Goal: Information Seeking & Learning: Learn about a topic

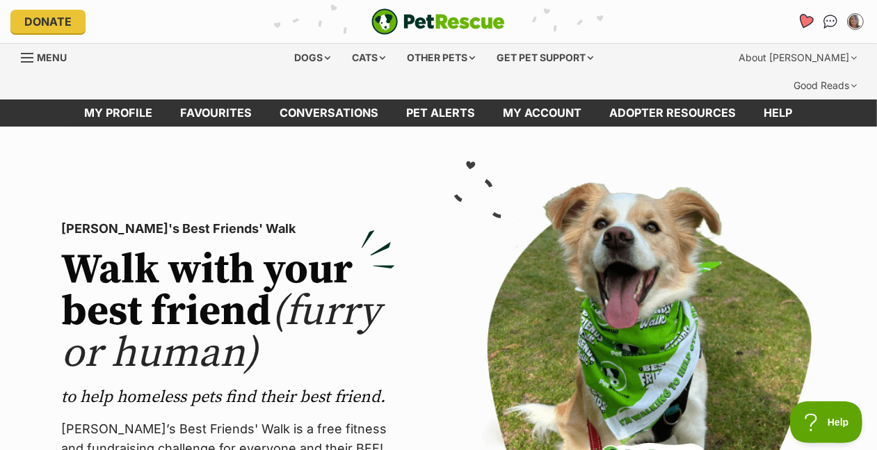
click at [797, 29] on icon "Favourites" at bounding box center [805, 21] width 17 height 16
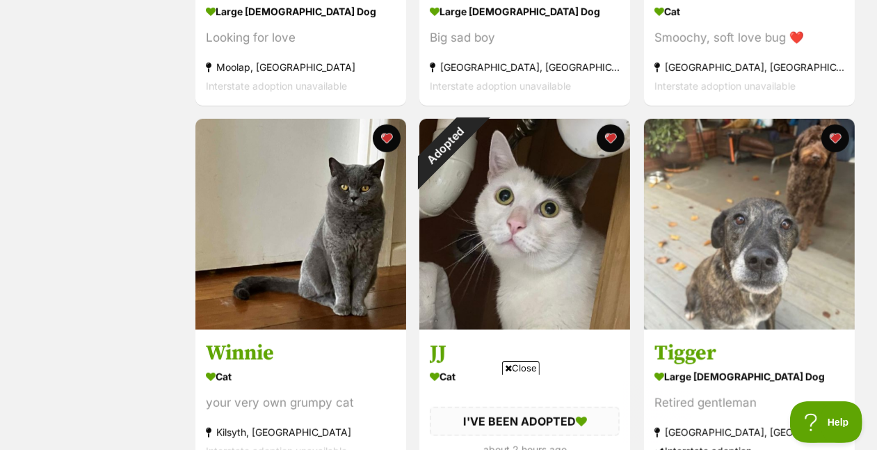
scroll to position [563, 0]
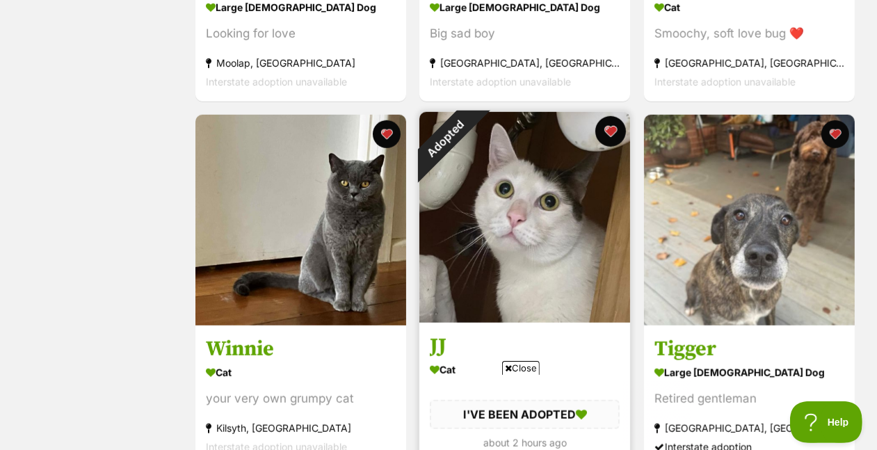
click at [616, 147] on button "favourite" at bounding box center [611, 131] width 31 height 31
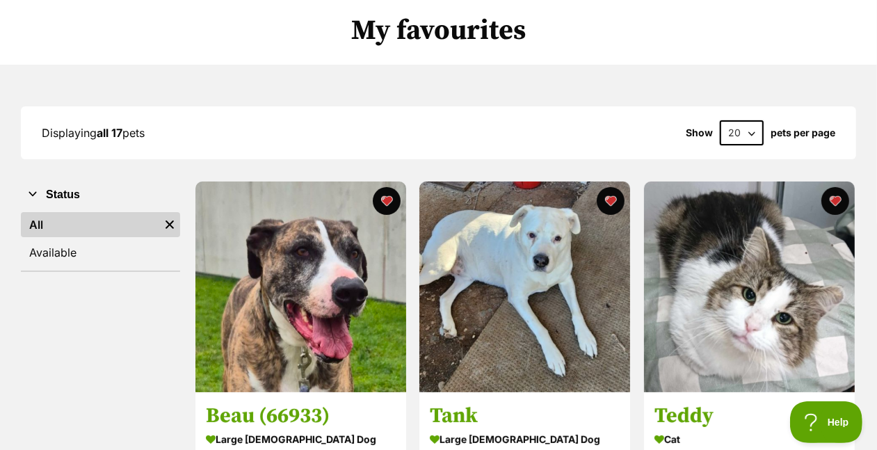
scroll to position [0, 0]
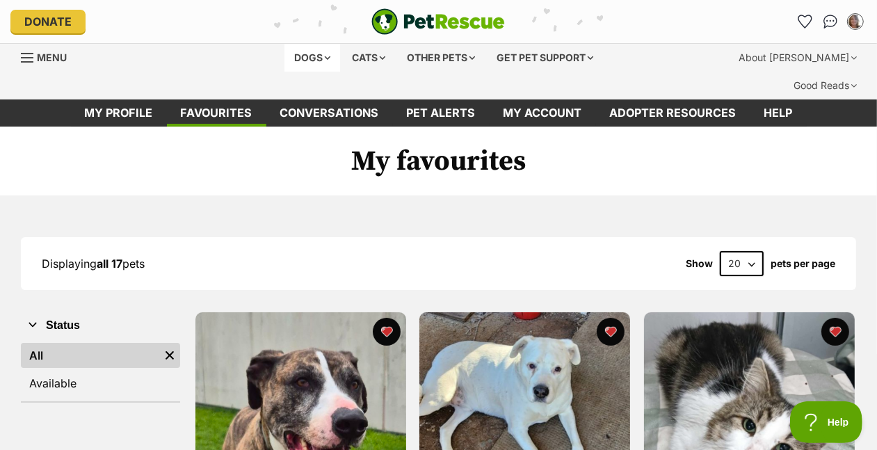
click at [284, 72] on div "Dogs" at bounding box center [312, 58] width 56 height 28
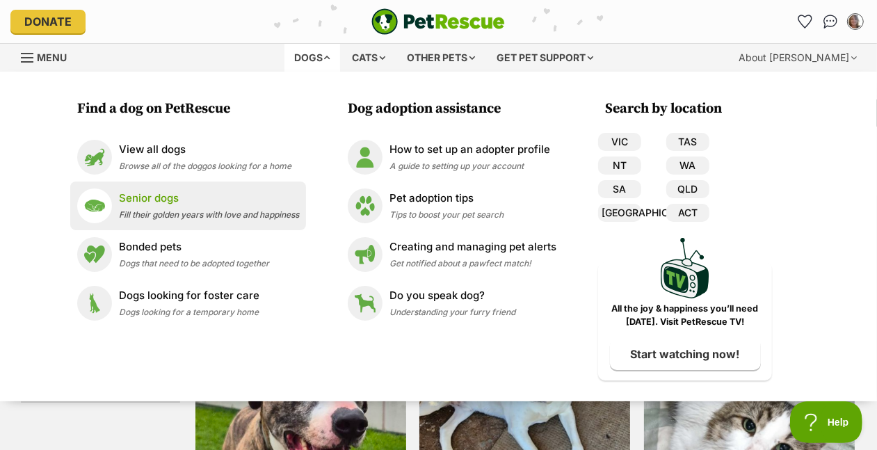
click at [119, 220] on span "Fill their golden years with love and happiness" at bounding box center [209, 214] width 180 height 10
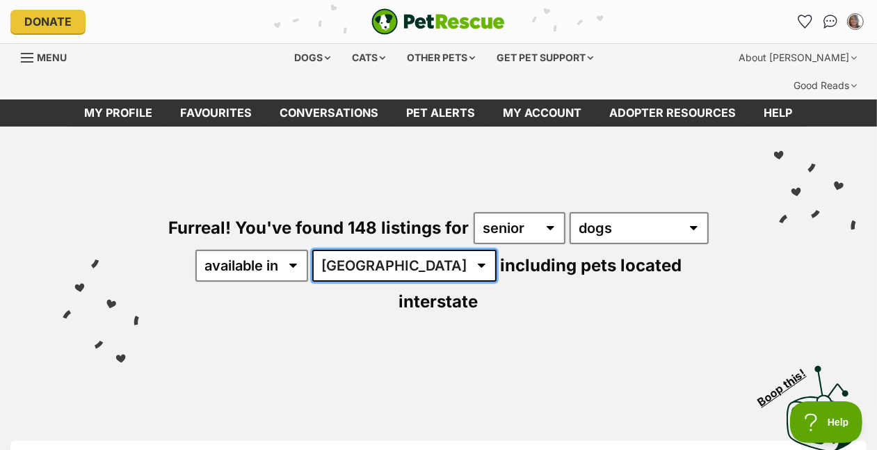
click at [312, 282] on select "Australia ACT NSW NT QLD SA TAS VIC WA" at bounding box center [404, 266] width 184 height 32
select select "VIC"
click at [312, 282] on select "Australia ACT NSW NT QLD SA TAS VIC WA" at bounding box center [404, 266] width 184 height 32
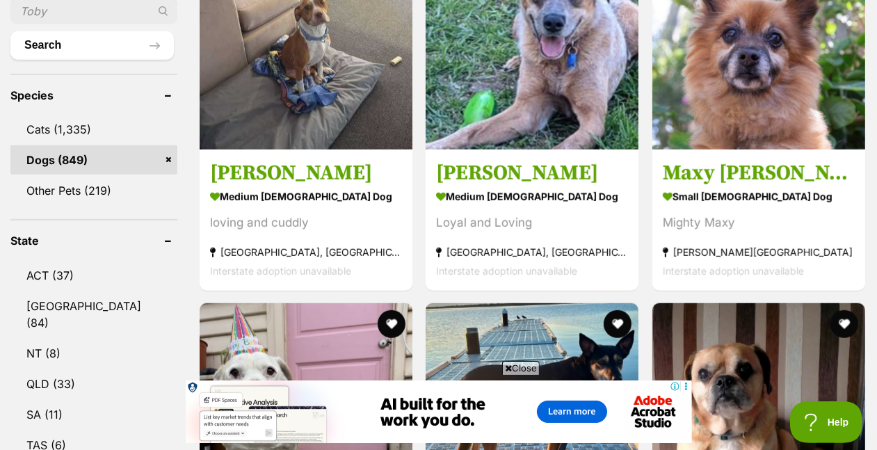
scroll to position [533, 0]
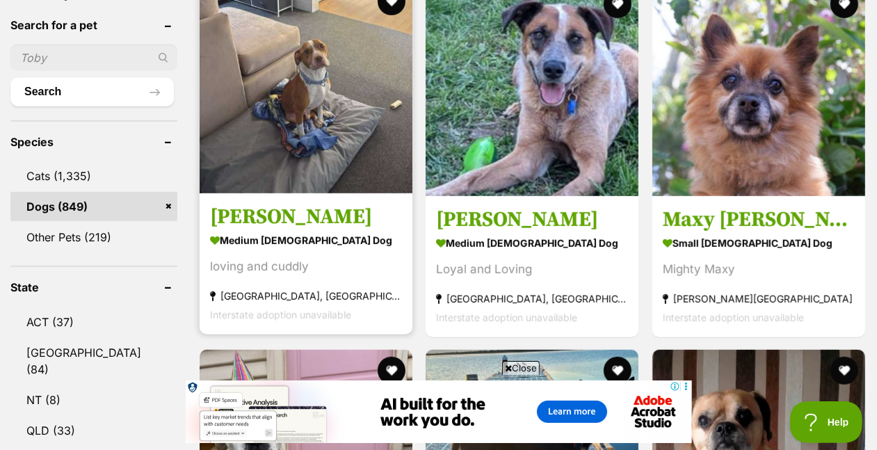
click at [312, 147] on img at bounding box center [306, 87] width 213 height 213
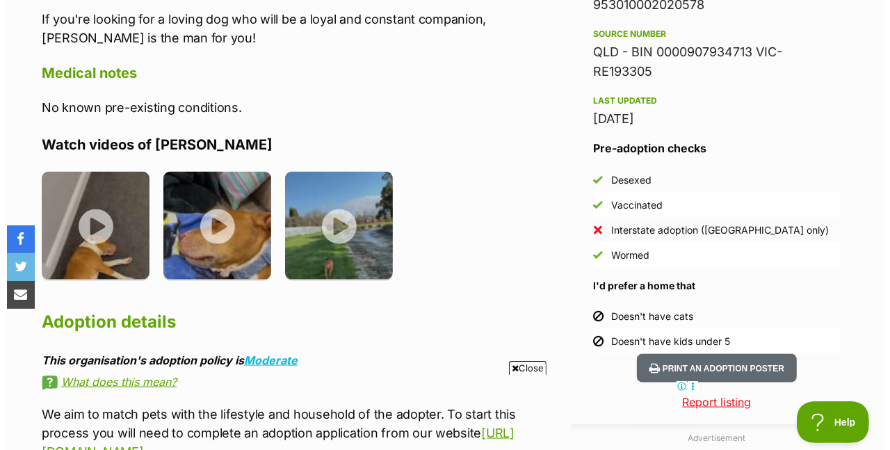
scroll to position [1181, 0]
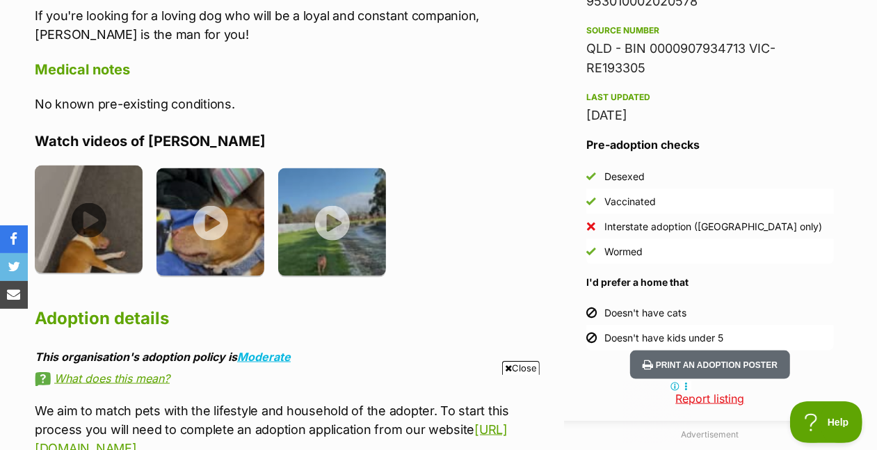
click at [99, 247] on img at bounding box center [89, 220] width 108 height 108
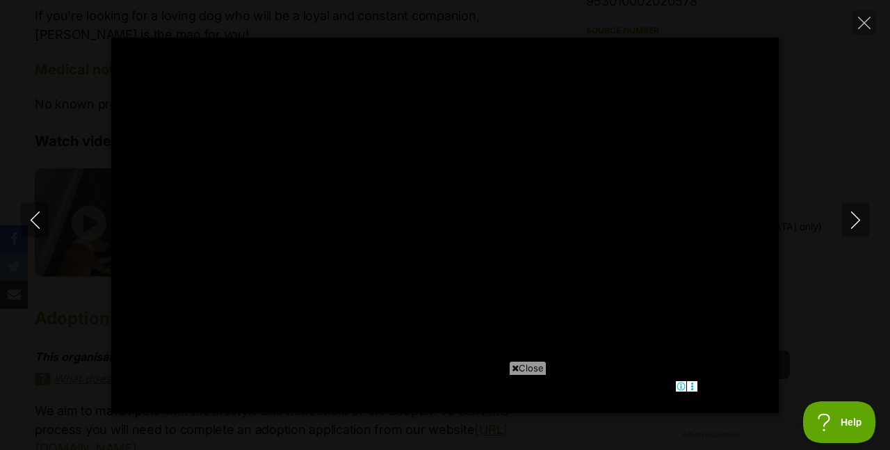
scroll to position [0, 0]
type input "100"
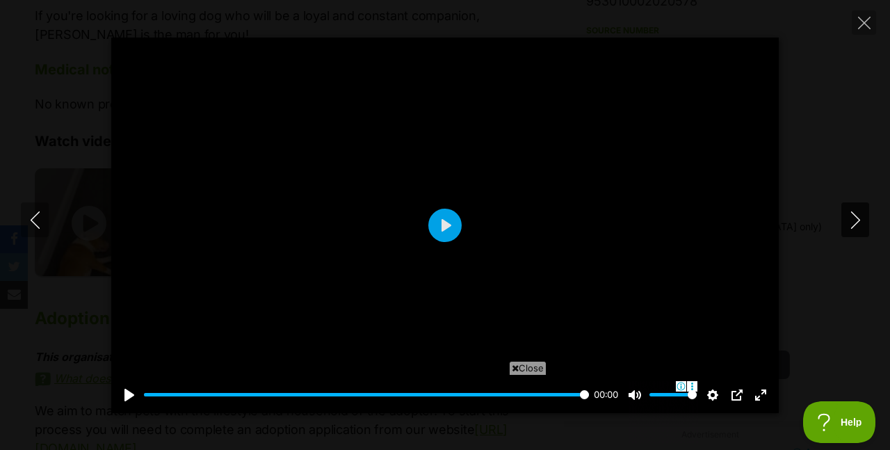
click at [856, 213] on icon "Next" at bounding box center [855, 219] width 17 height 17
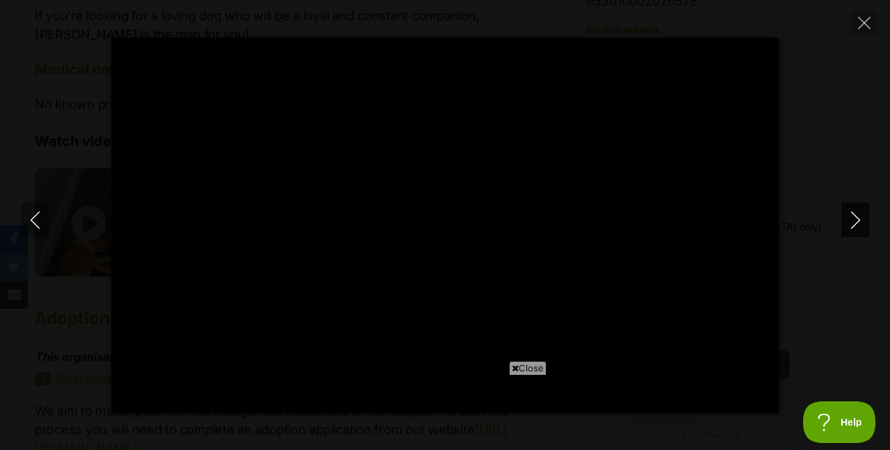
click at [856, 213] on icon "Next" at bounding box center [855, 219] width 17 height 17
type input "14.72"
click at [855, 213] on icon "Next" at bounding box center [855, 219] width 17 height 17
type input "43.81"
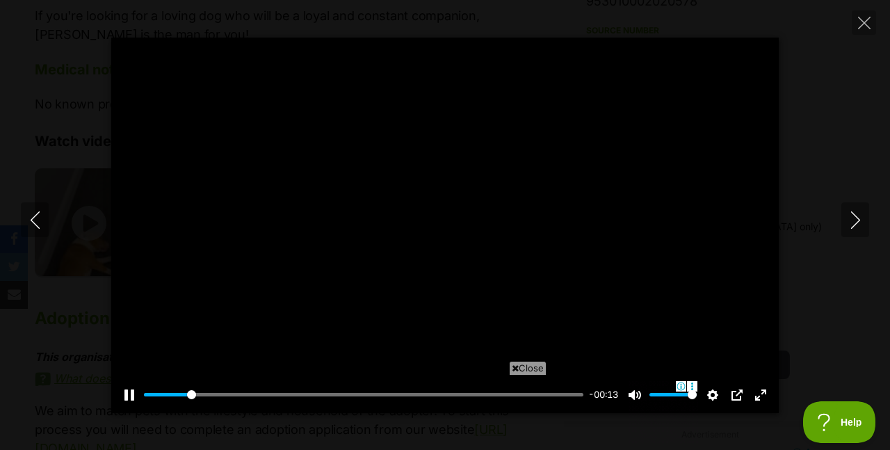
click at [474, 269] on div at bounding box center [445, 226] width 668 height 376
type input "11.19"
click at [856, 21] on button "Close" at bounding box center [864, 22] width 24 height 24
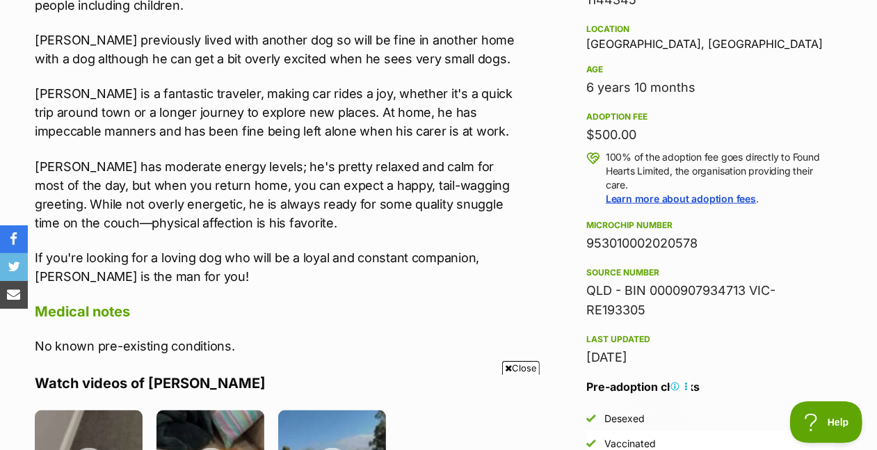
drag, startPoint x: 890, startPoint y: 165, endPoint x: 880, endPoint y: 131, distance: 35.4
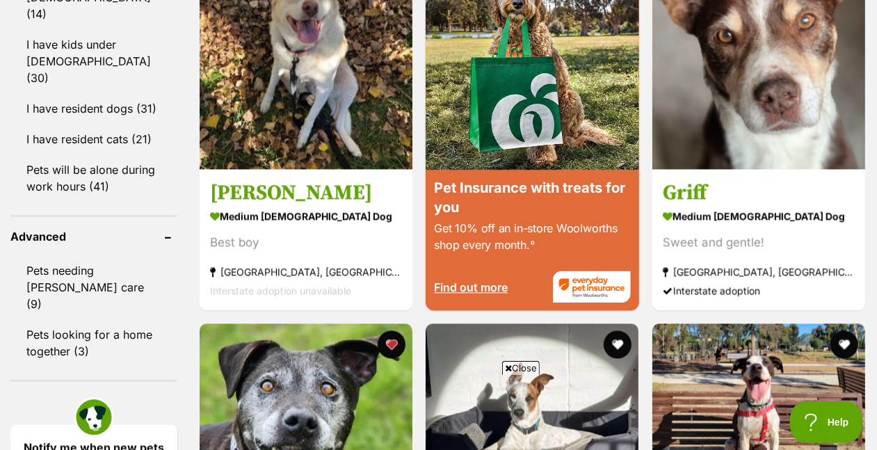
scroll to position [1747, 0]
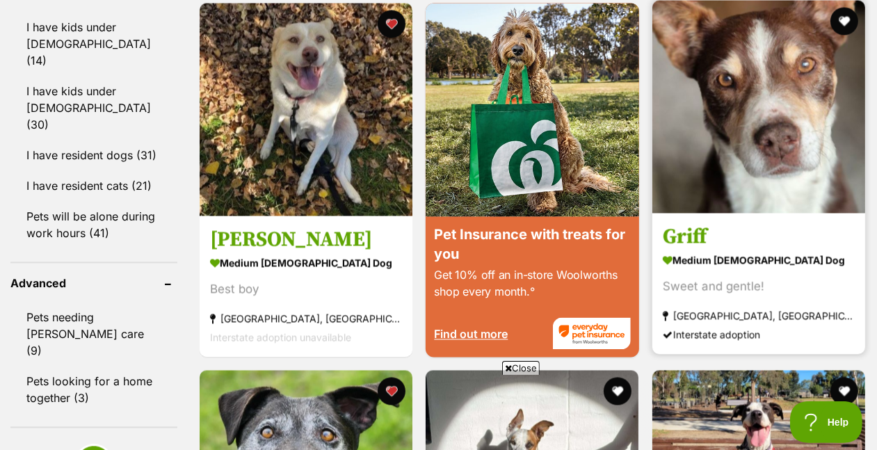
click at [820, 148] on img at bounding box center [758, 107] width 213 height 213
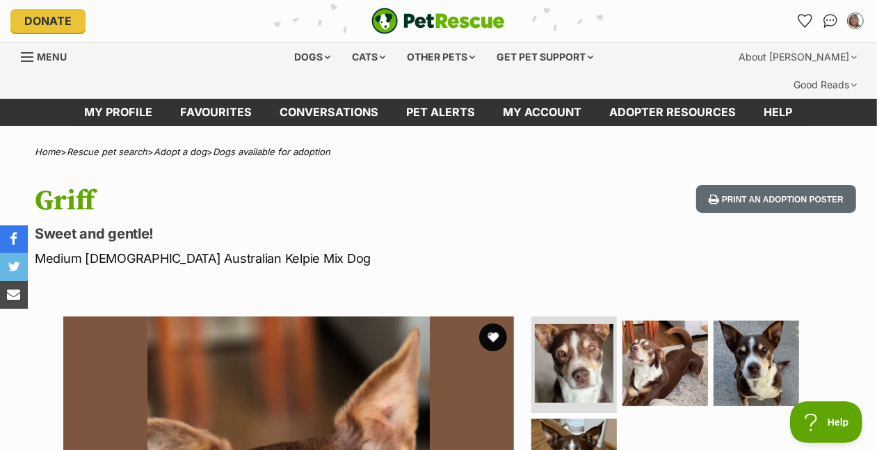
scroll to position [72, 0]
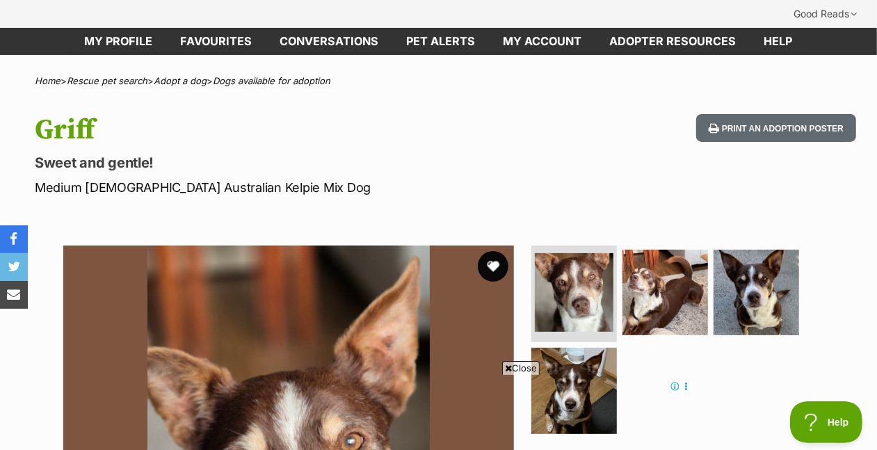
click at [488, 282] on button "favourite" at bounding box center [493, 266] width 31 height 31
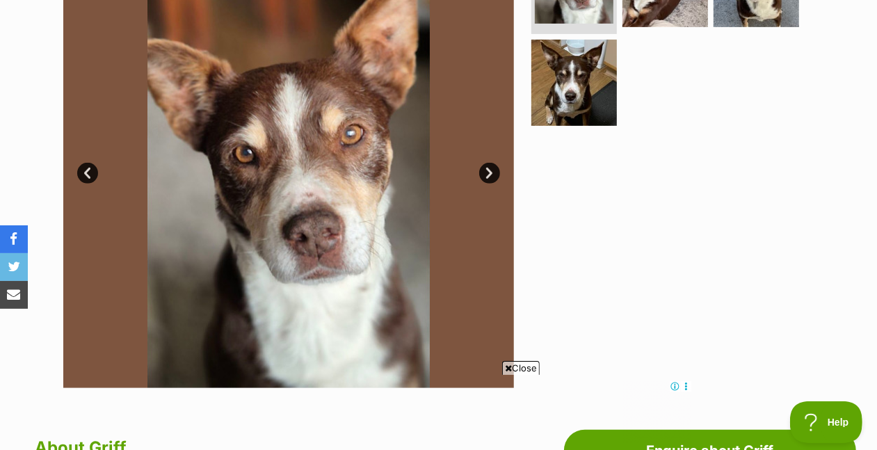
scroll to position [425, 0]
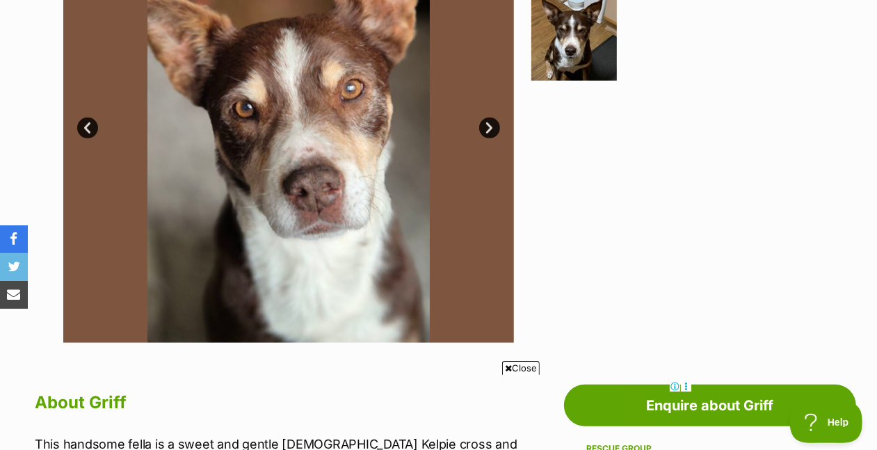
click at [493, 138] on link "Next" at bounding box center [489, 128] width 21 height 21
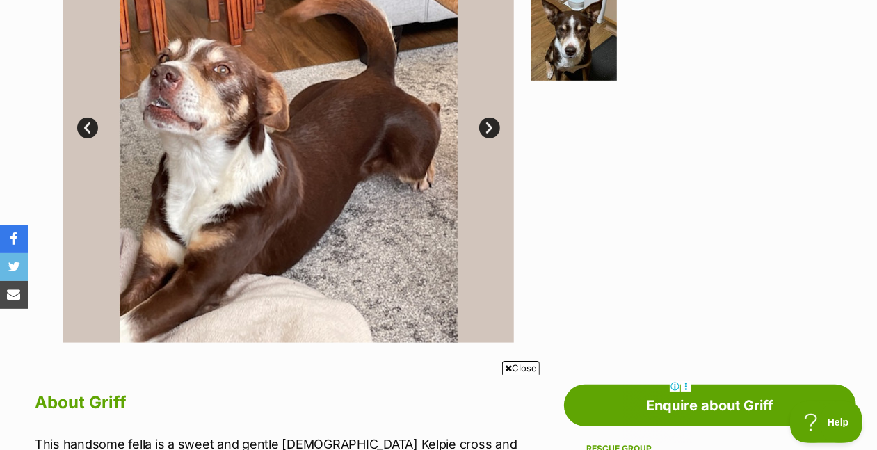
click at [493, 138] on link "Next" at bounding box center [489, 128] width 21 height 21
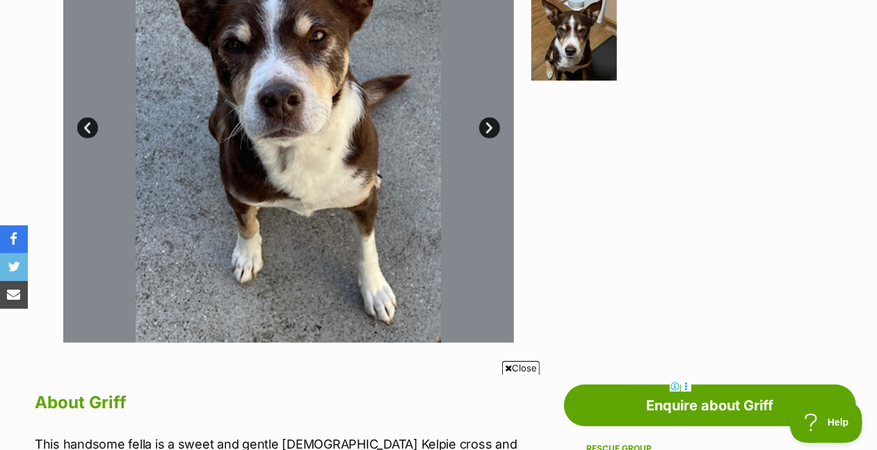
click at [493, 138] on link "Next" at bounding box center [489, 128] width 21 height 21
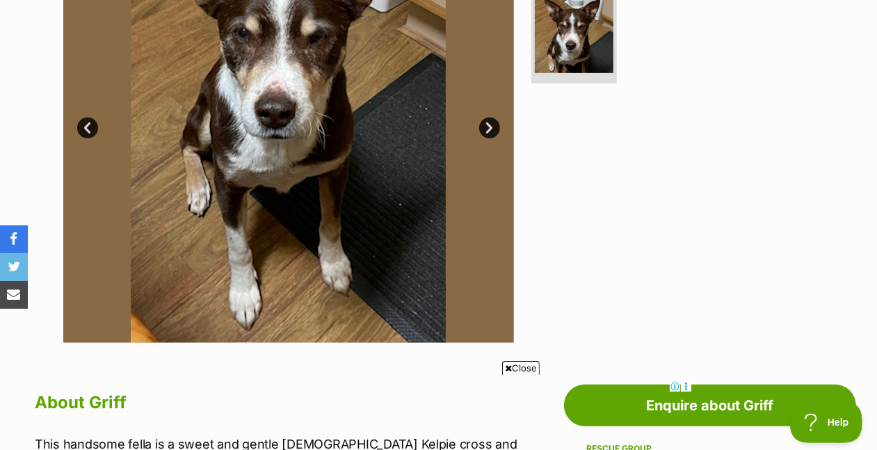
click at [493, 138] on link "Next" at bounding box center [489, 128] width 21 height 21
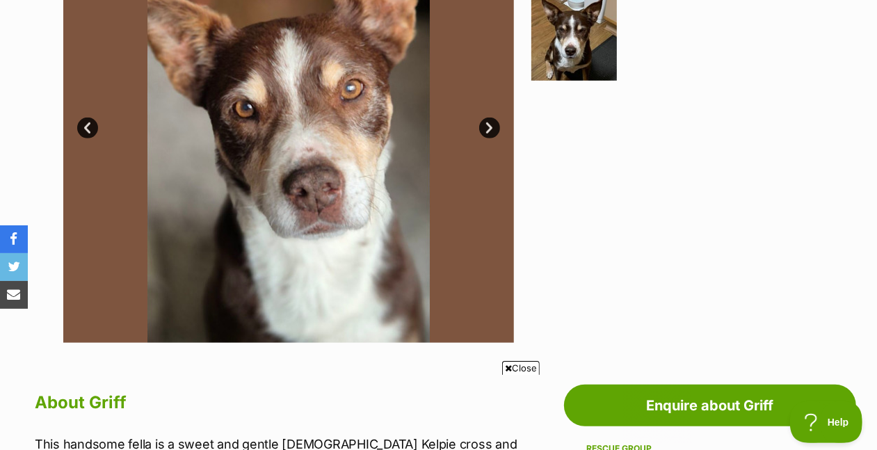
scroll to position [0, 0]
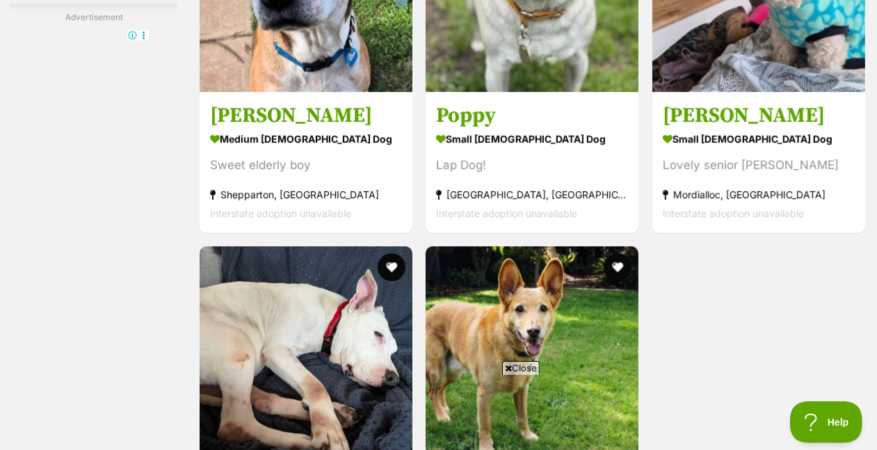
scroll to position [2744, 0]
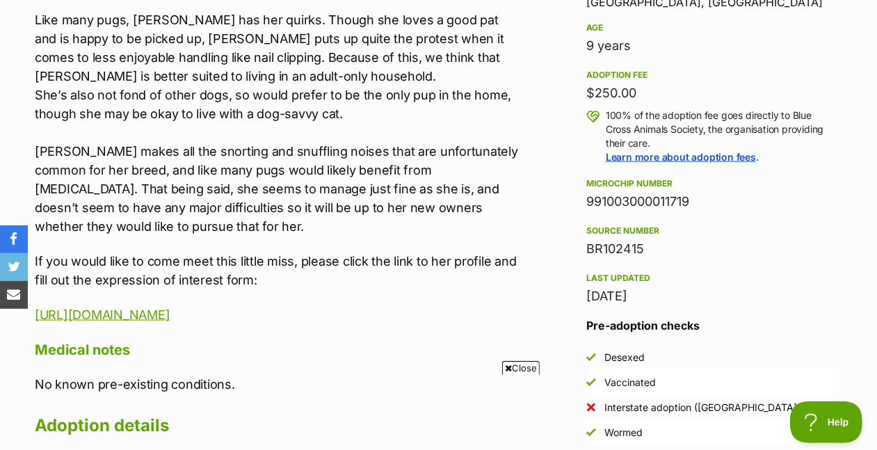
scroll to position [985, 0]
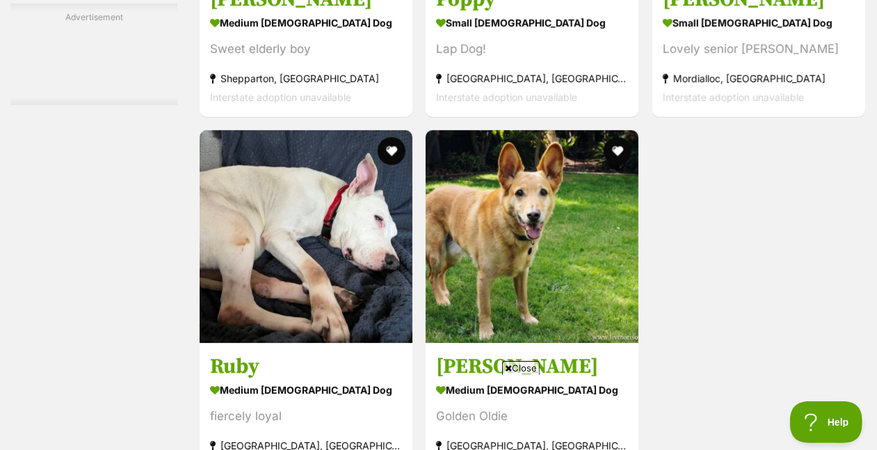
scroll to position [2850, 0]
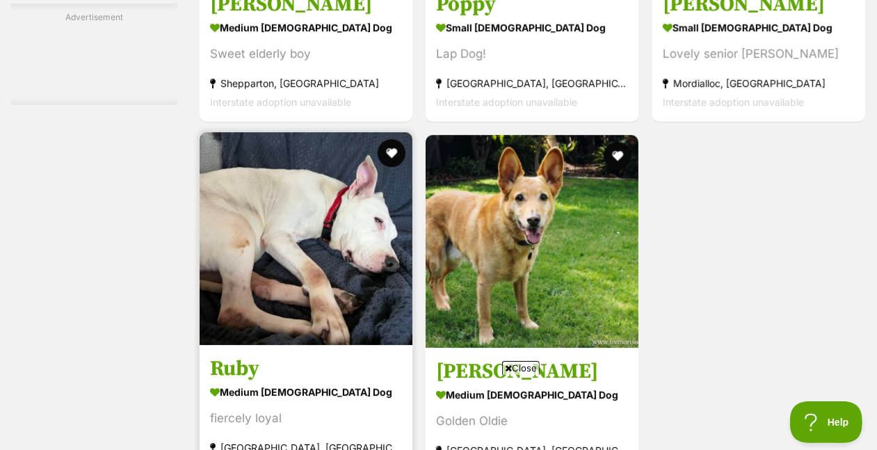
click at [380, 165] on img at bounding box center [306, 238] width 213 height 213
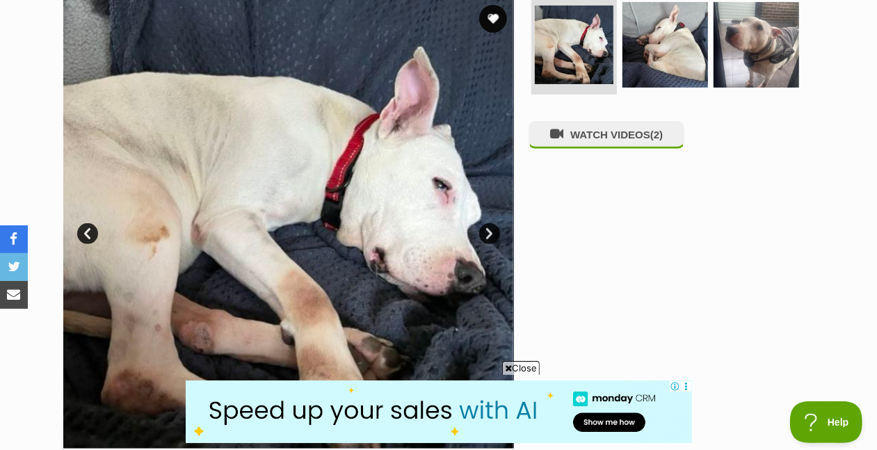
click at [493, 244] on link "Next" at bounding box center [489, 233] width 21 height 21
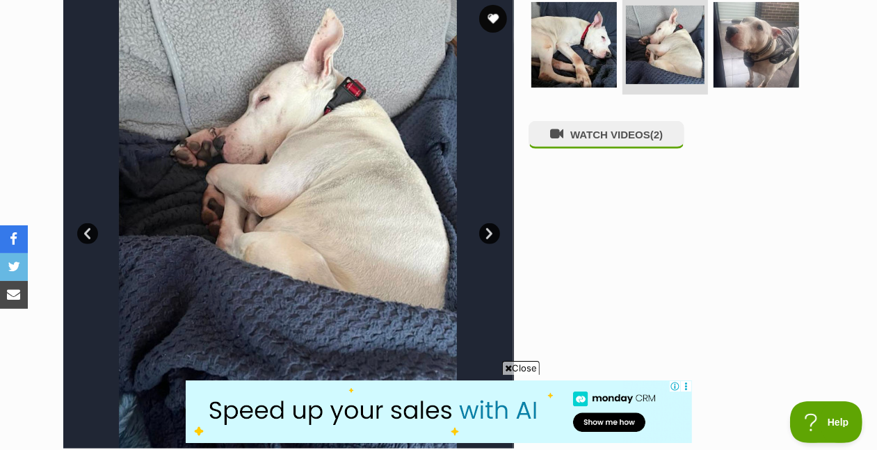
click at [493, 244] on link "Next" at bounding box center [489, 233] width 21 height 21
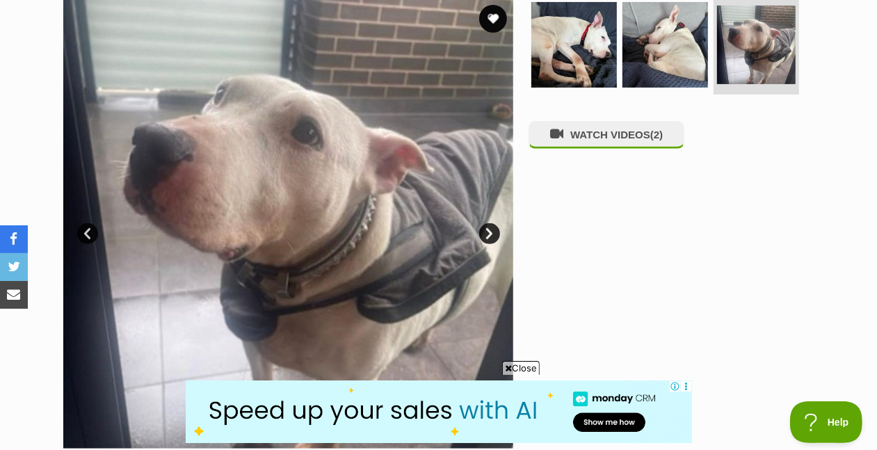
click at [493, 244] on link "Next" at bounding box center [489, 233] width 21 height 21
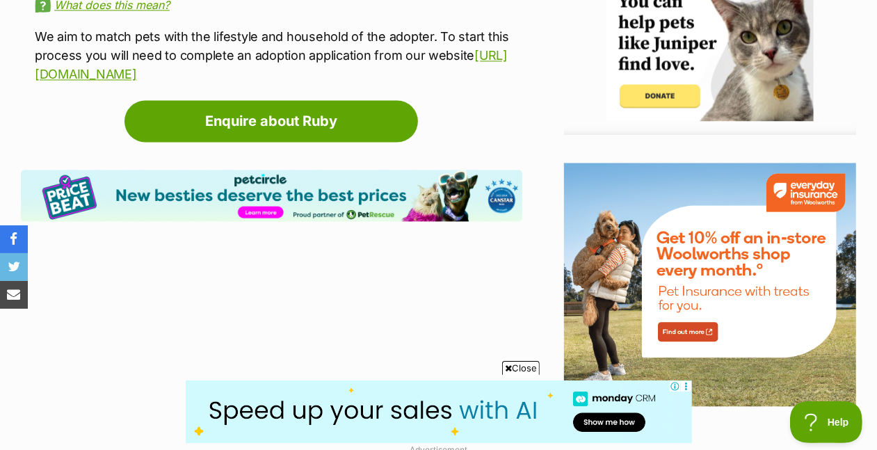
scroll to position [1834, 0]
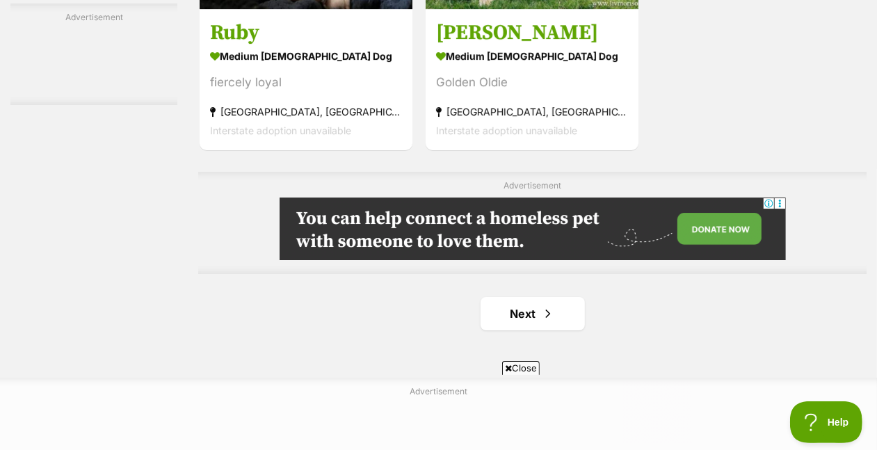
scroll to position [3139, 0]
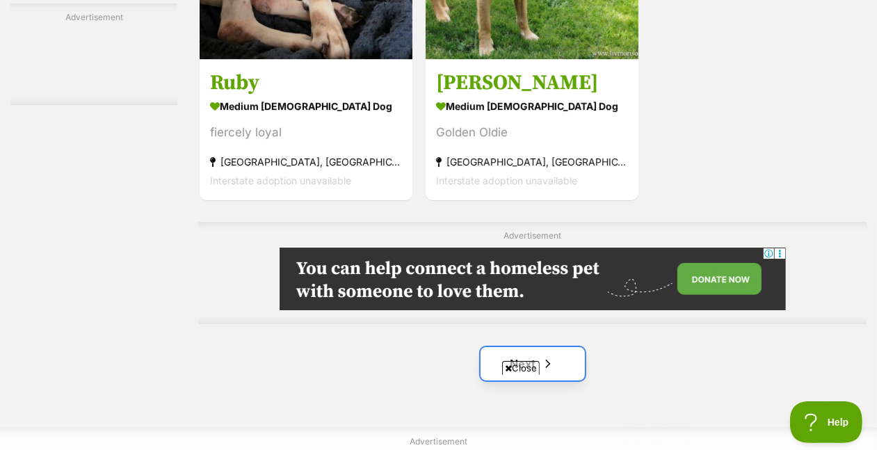
click at [548, 347] on link "Next" at bounding box center [533, 363] width 104 height 33
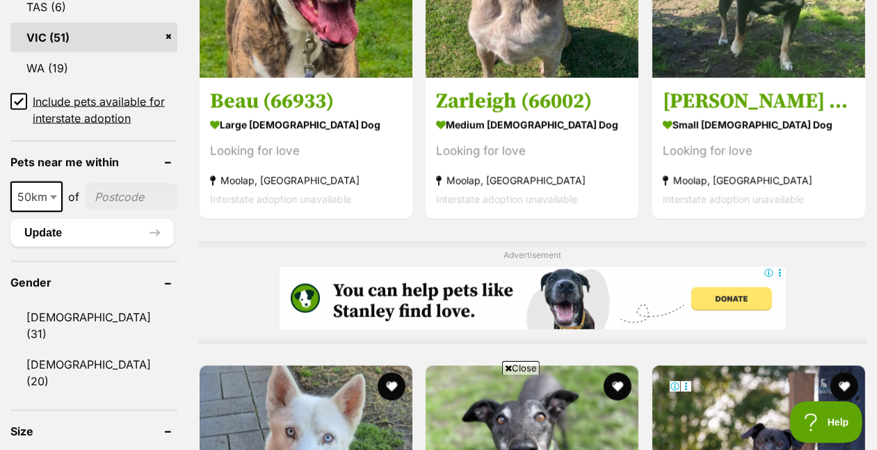
scroll to position [860, 0]
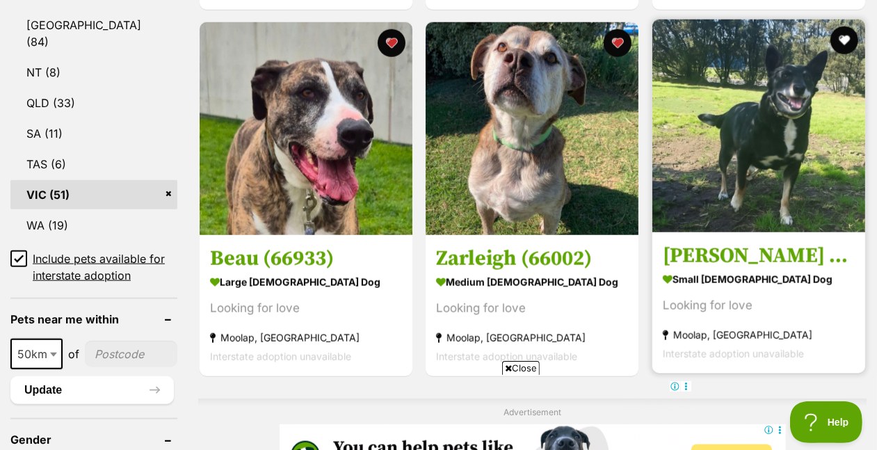
click at [805, 184] on img at bounding box center [758, 125] width 213 height 213
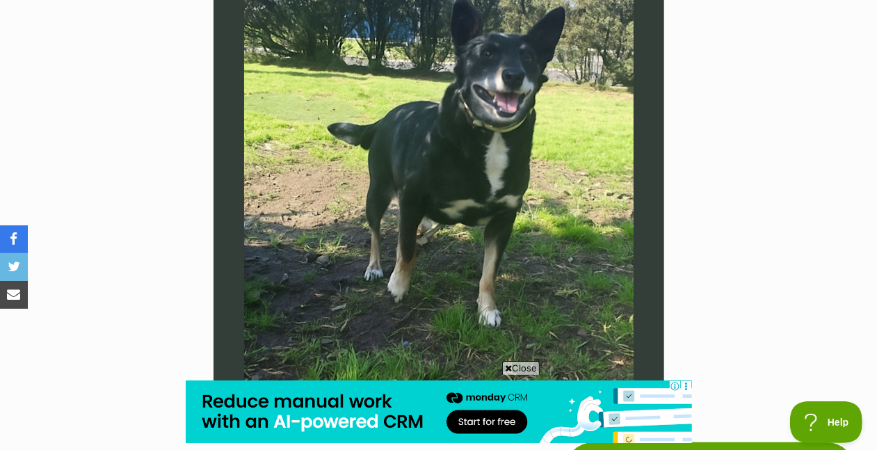
scroll to position [360, 0]
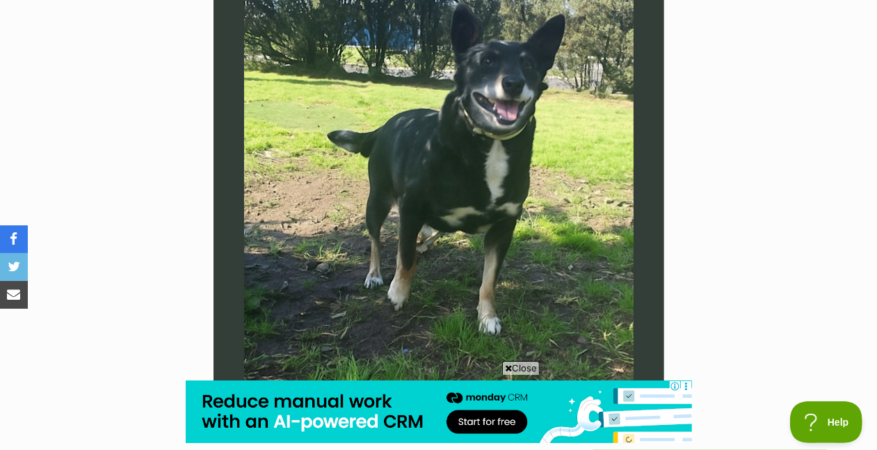
click at [570, 176] on img at bounding box center [439, 183] width 451 height 451
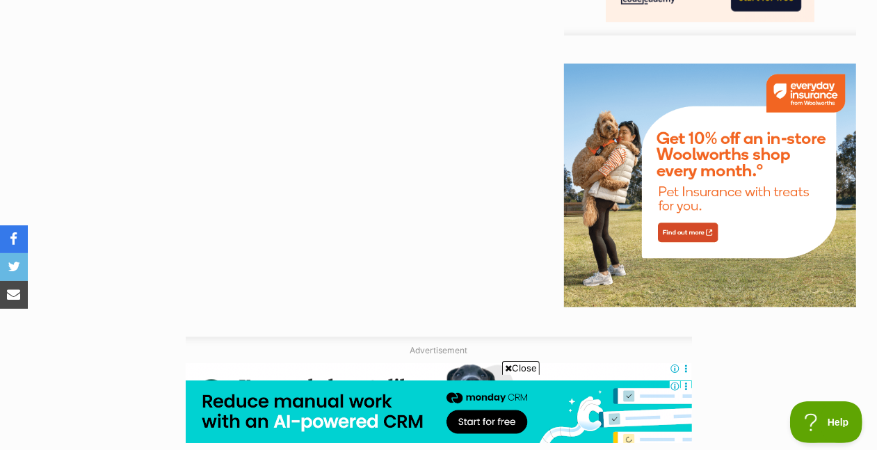
scroll to position [1800, 0]
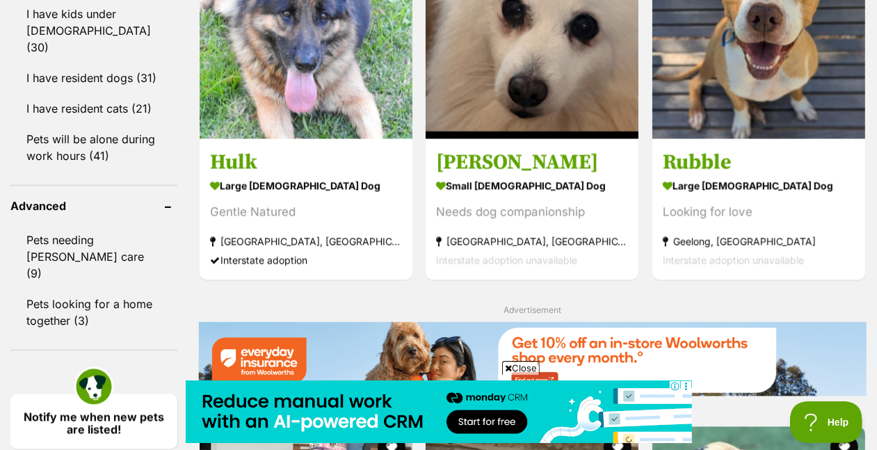
scroll to position [1749, 0]
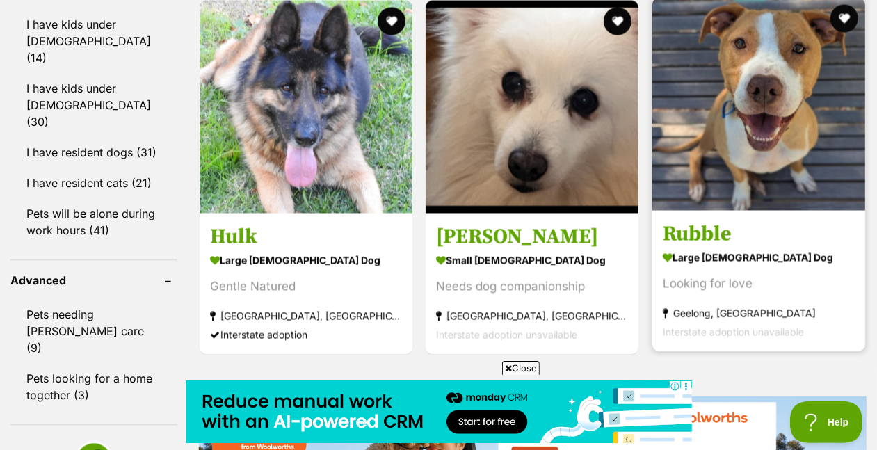
click at [796, 112] on img at bounding box center [758, 104] width 213 height 213
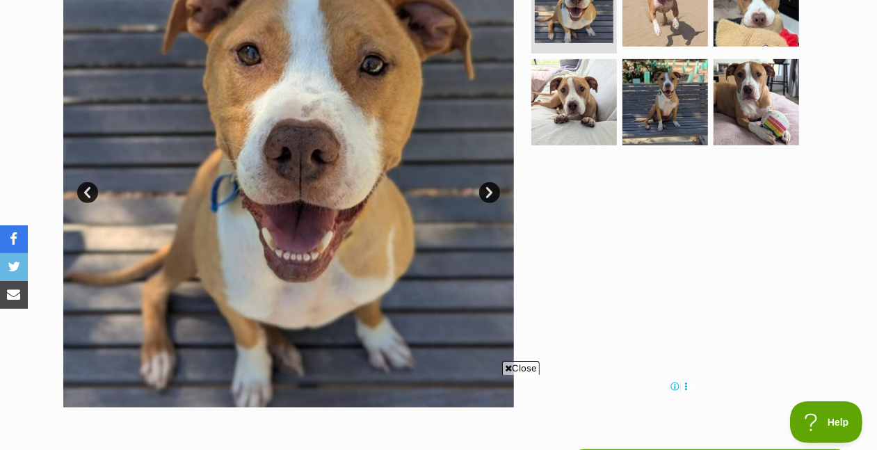
click at [488, 203] on link "Next" at bounding box center [489, 192] width 21 height 21
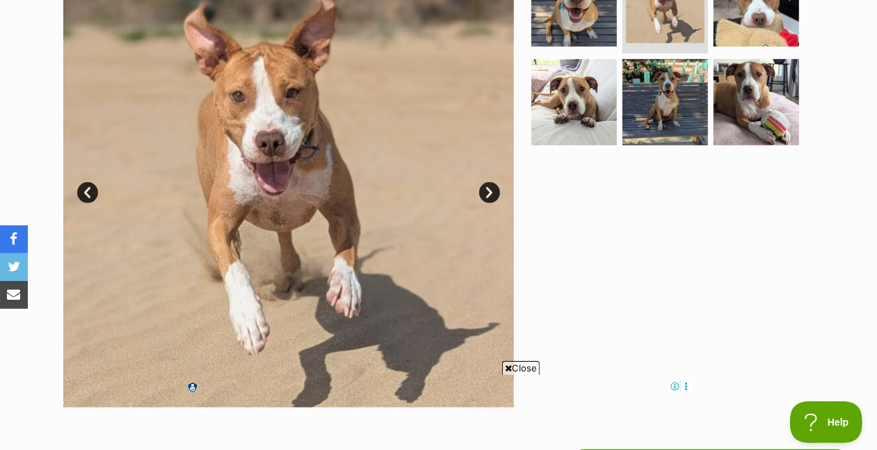
click at [488, 203] on link "Next" at bounding box center [489, 192] width 21 height 21
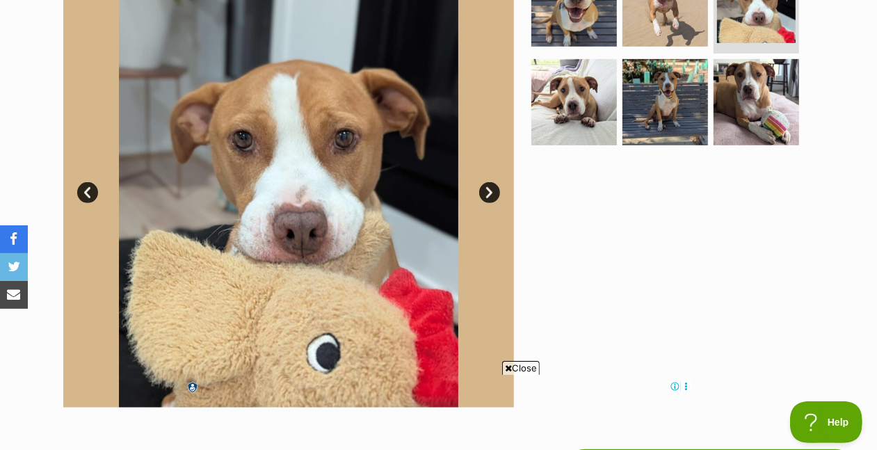
click at [488, 203] on link "Next" at bounding box center [489, 192] width 21 height 21
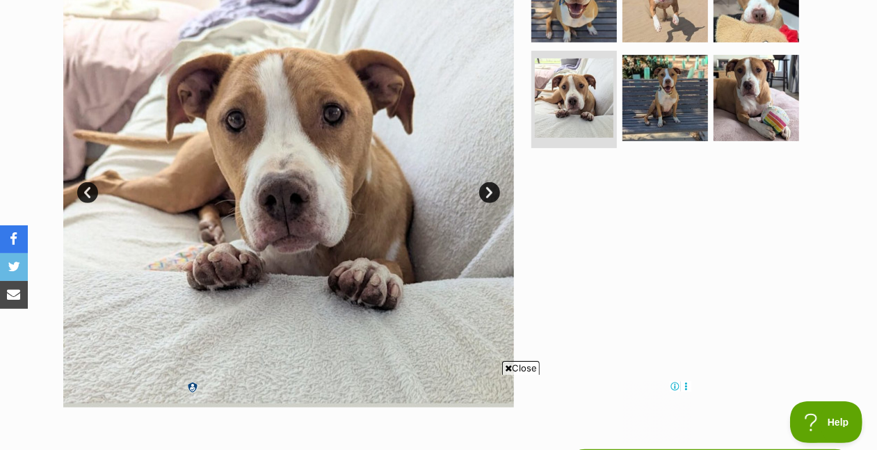
click at [488, 203] on link "Next" at bounding box center [489, 192] width 21 height 21
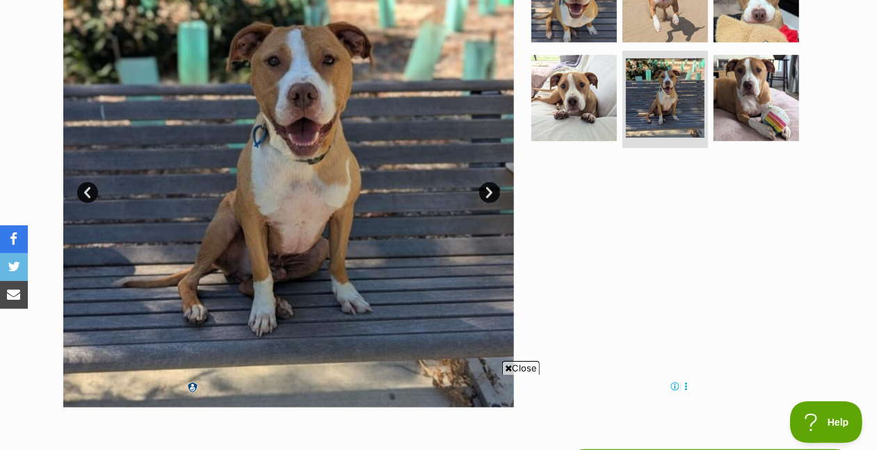
click at [488, 203] on link "Next" at bounding box center [489, 192] width 21 height 21
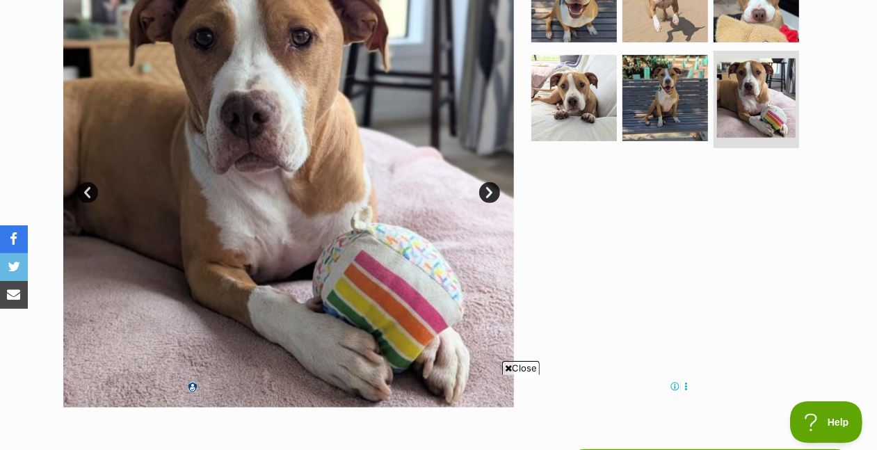
click at [488, 203] on link "Next" at bounding box center [489, 192] width 21 height 21
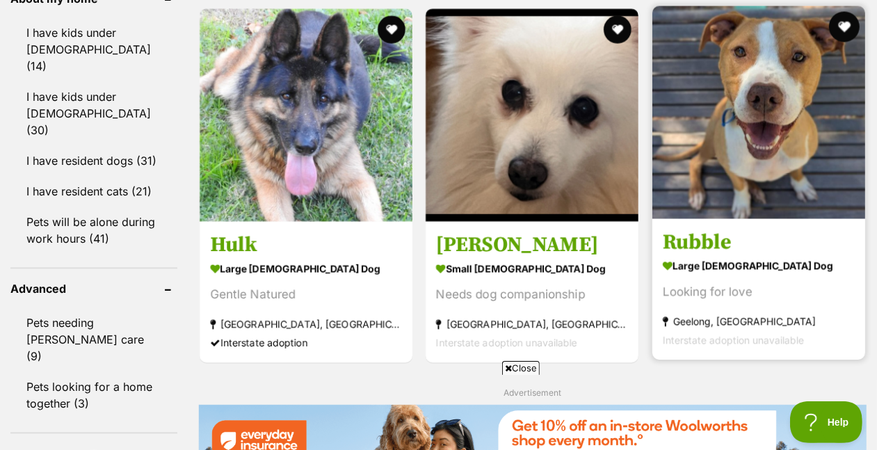
click at [846, 42] on button "favourite" at bounding box center [844, 27] width 31 height 31
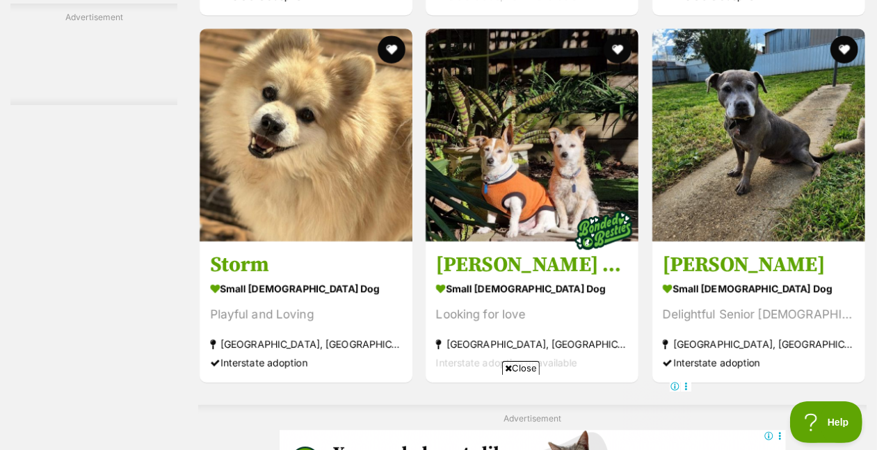
scroll to position [2599, 0]
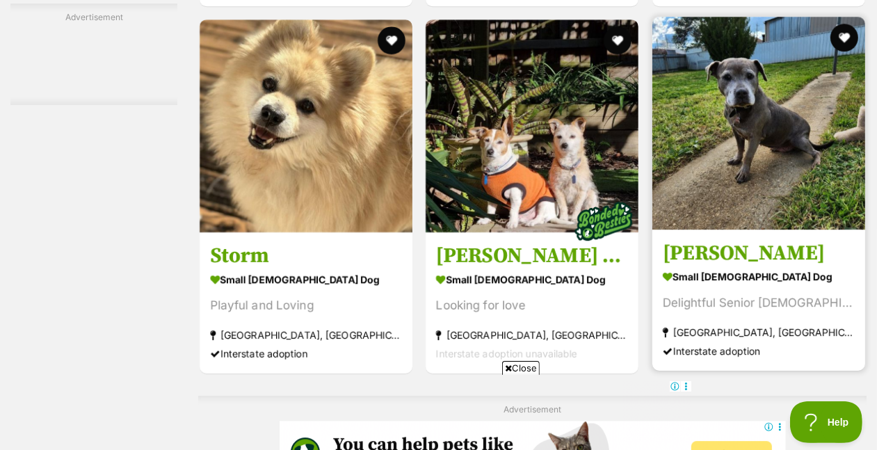
click at [760, 186] on img at bounding box center [758, 123] width 213 height 213
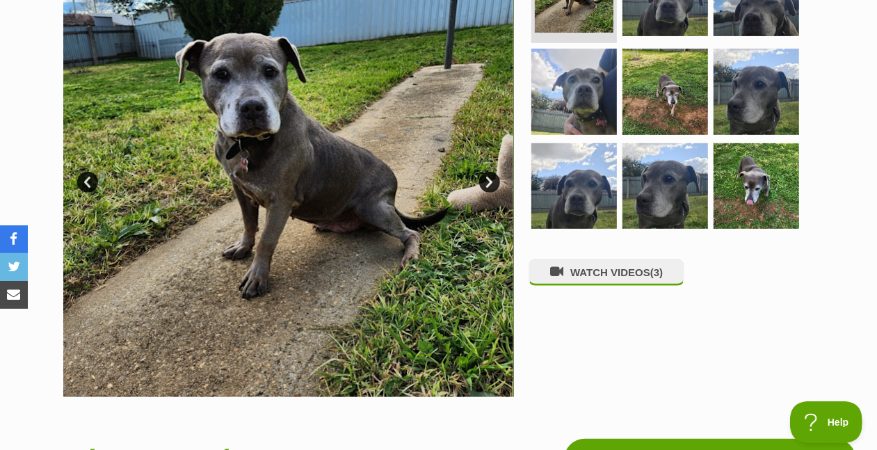
scroll to position [402, 0]
